Goal: Task Accomplishment & Management: Use online tool/utility

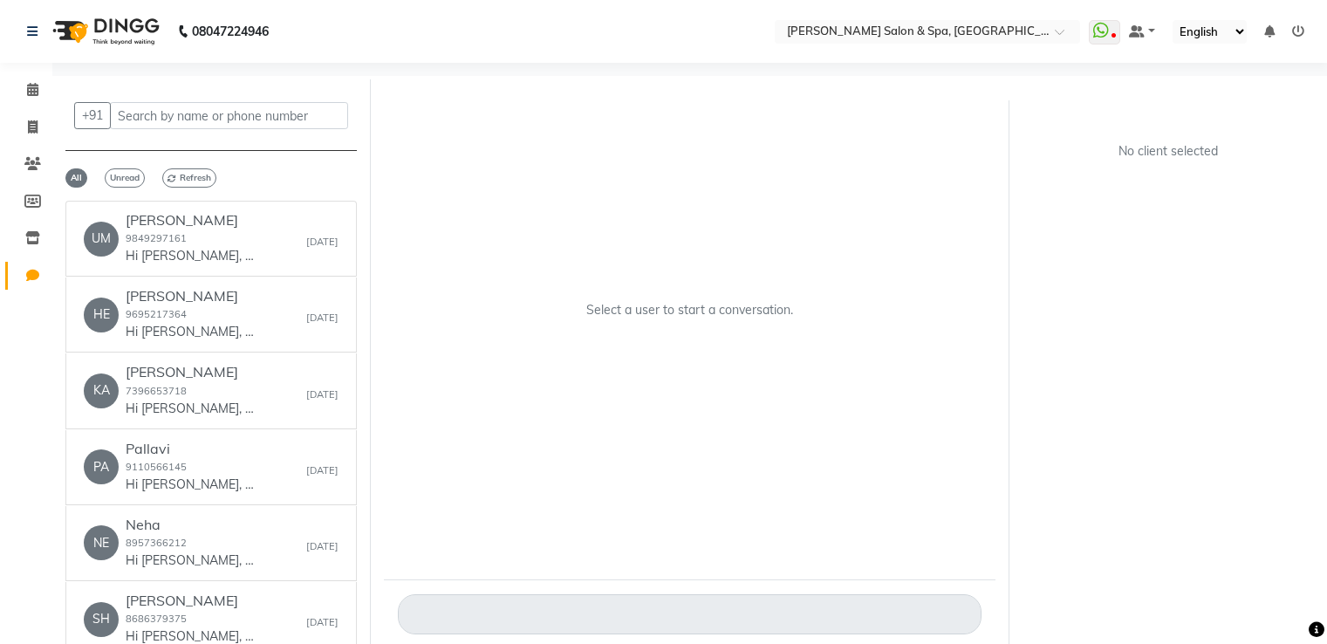
select select "100"
click at [30, 123] on icon at bounding box center [33, 126] width 10 height 13
select select "service"
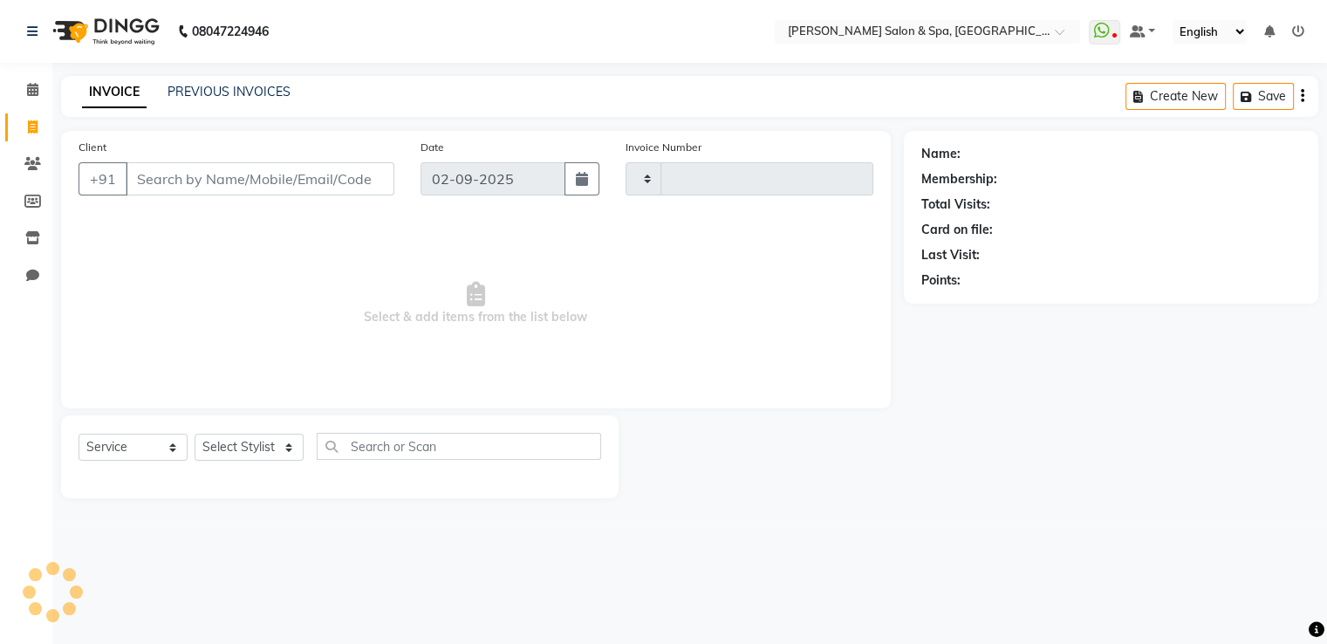
type input "1620"
select select "67"
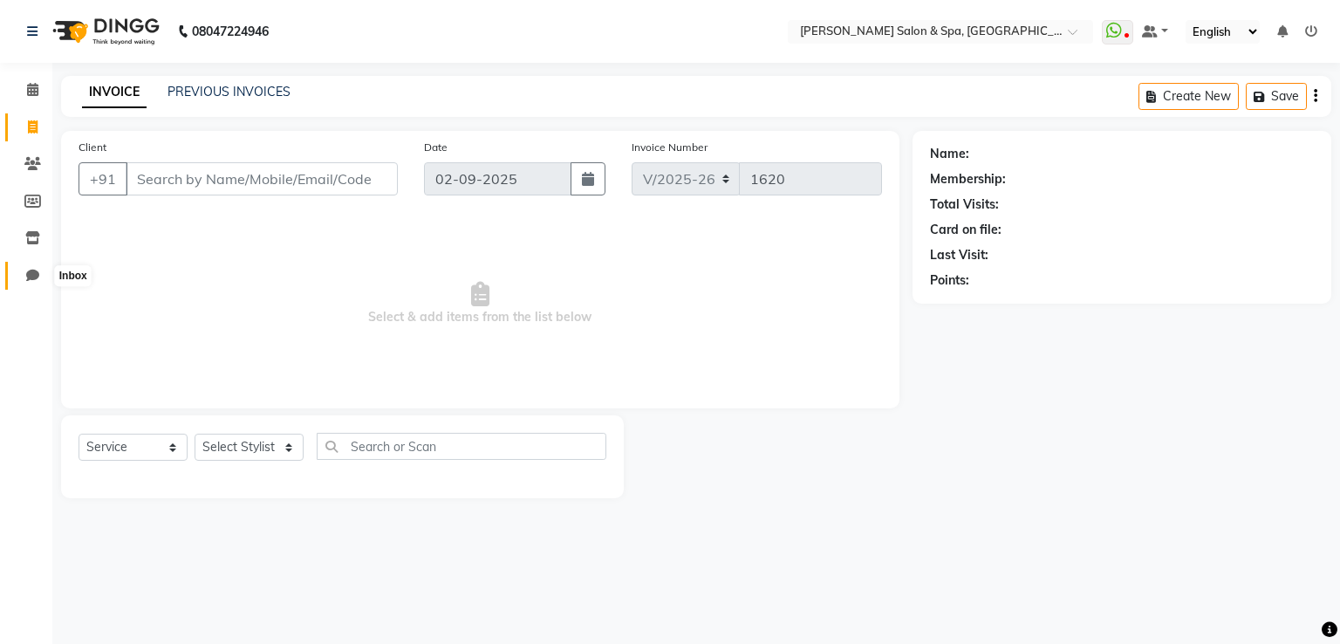
click at [34, 267] on span at bounding box center [32, 276] width 31 height 20
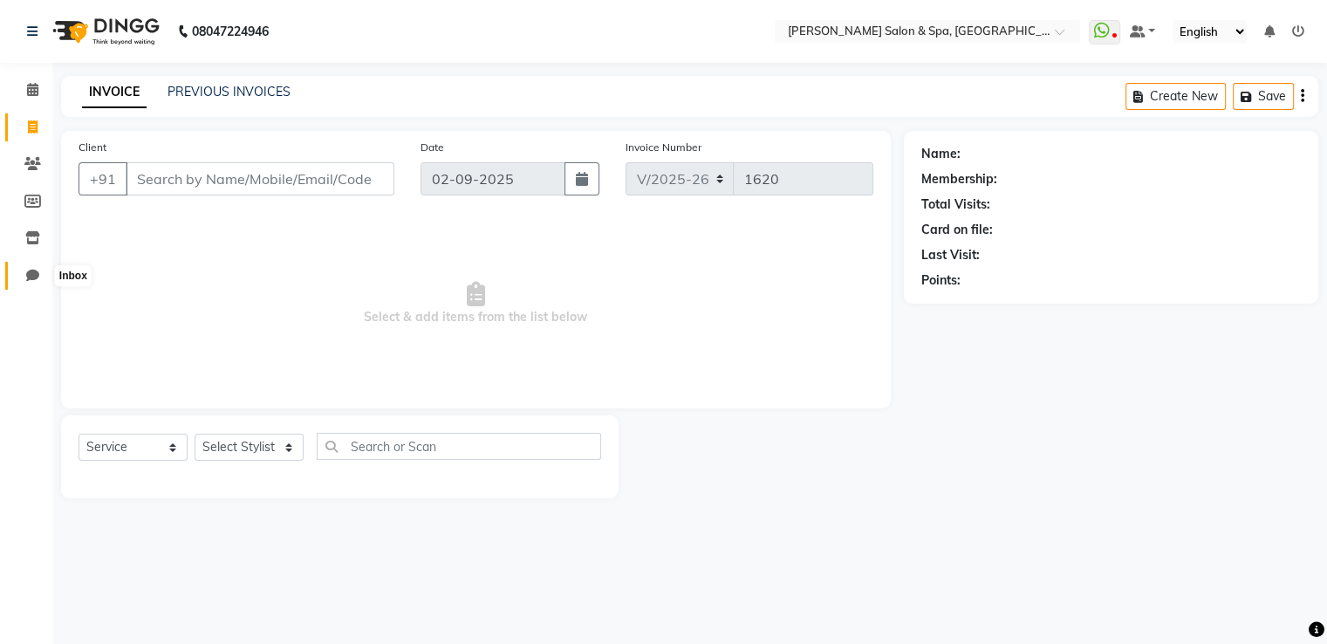
select select "100"
